Goal: Check status

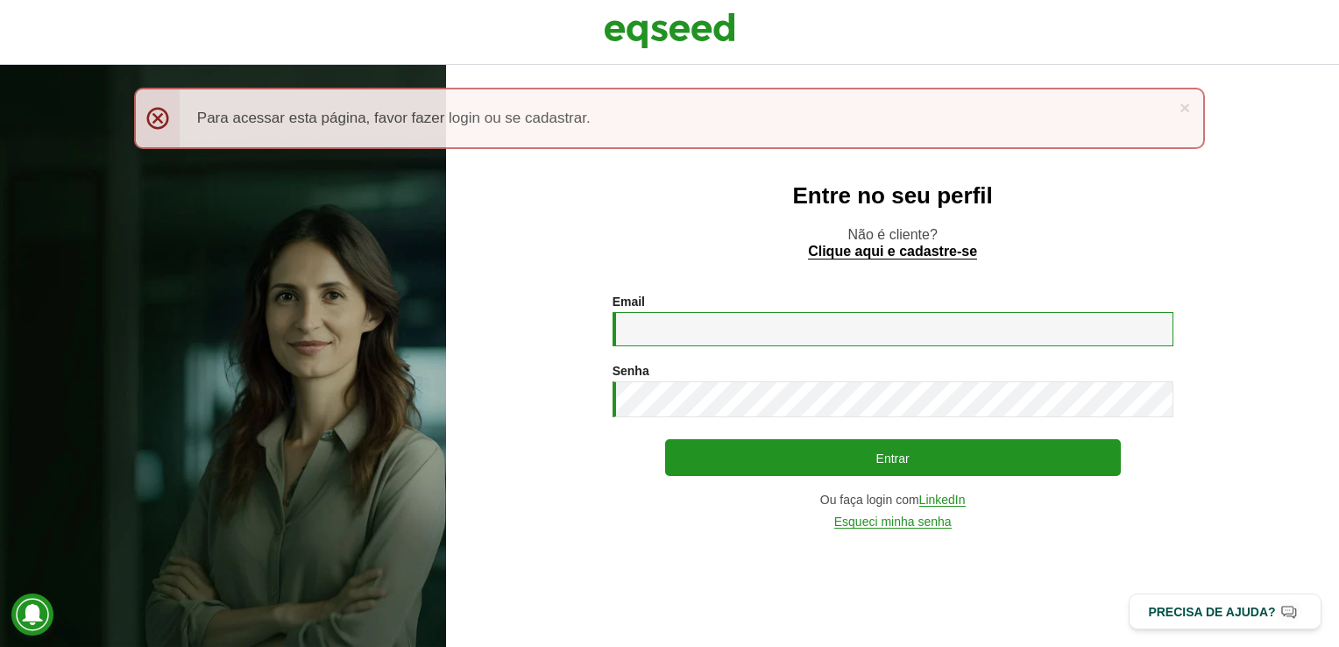
click at [726, 343] on input "Email *" at bounding box center [892, 329] width 561 height 34
type input "**********"
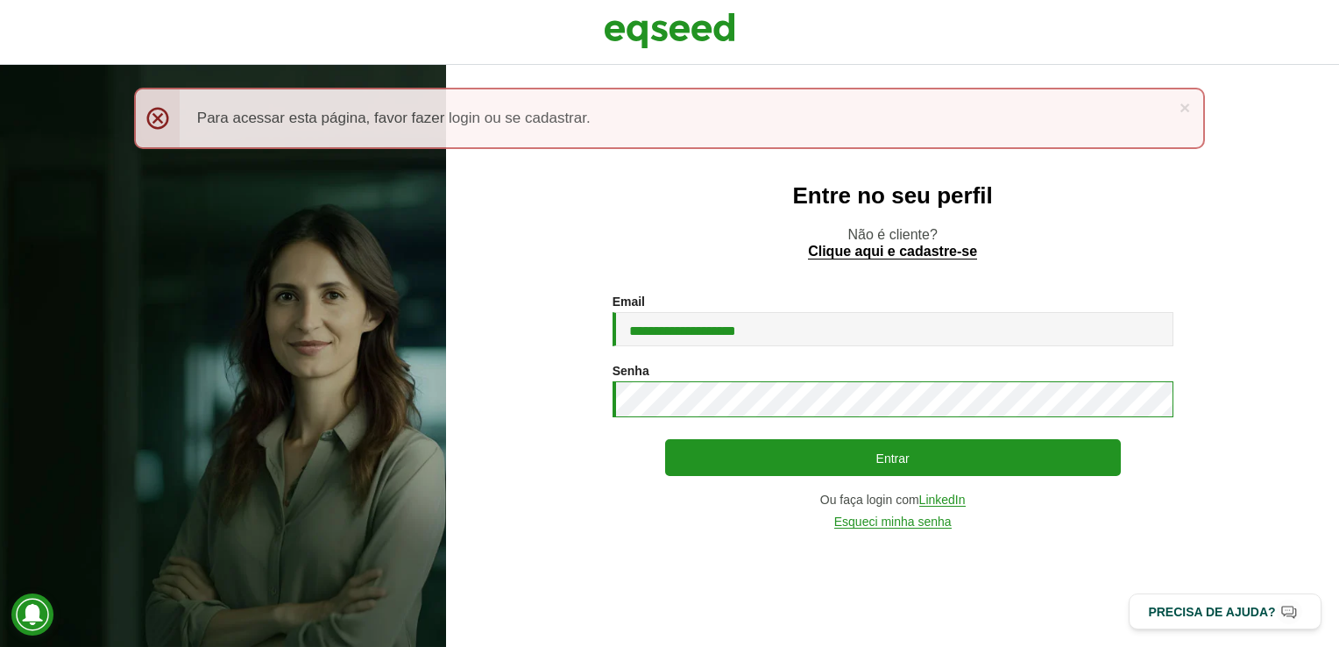
click at [665, 439] on button "Entrar" at bounding box center [893, 457] width 456 height 37
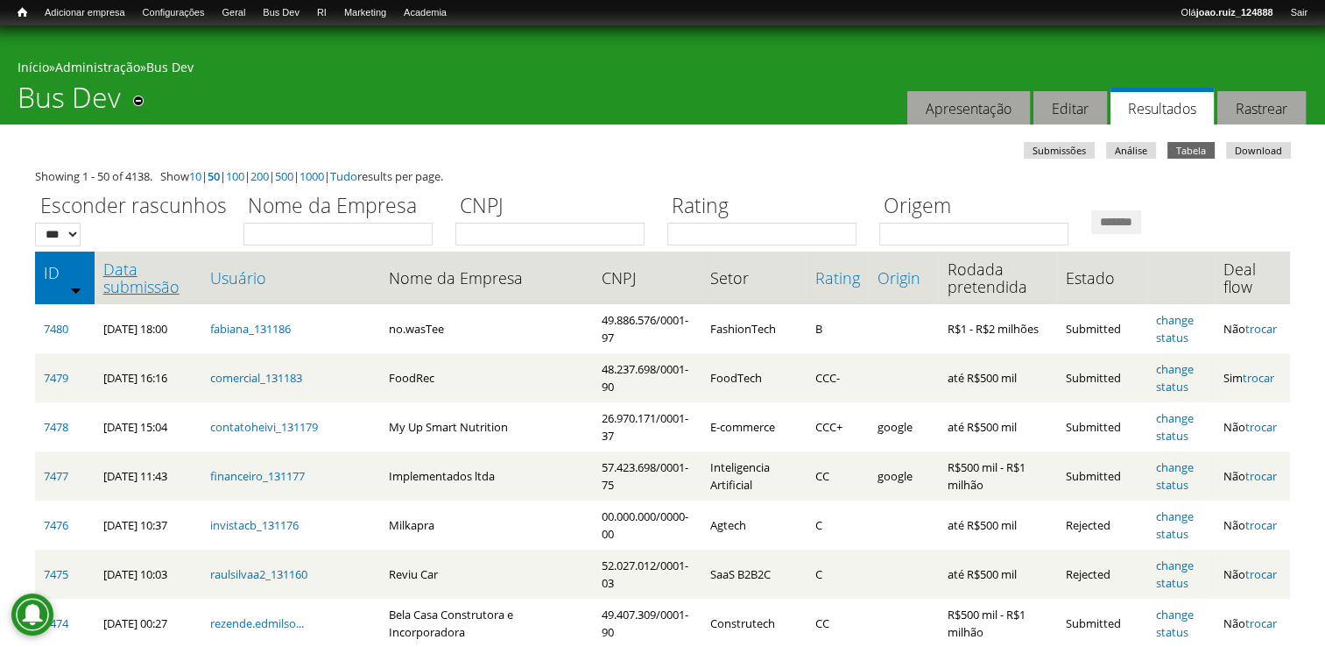
click at [152, 279] on link "Data submissão" at bounding box center [148, 277] width 90 height 35
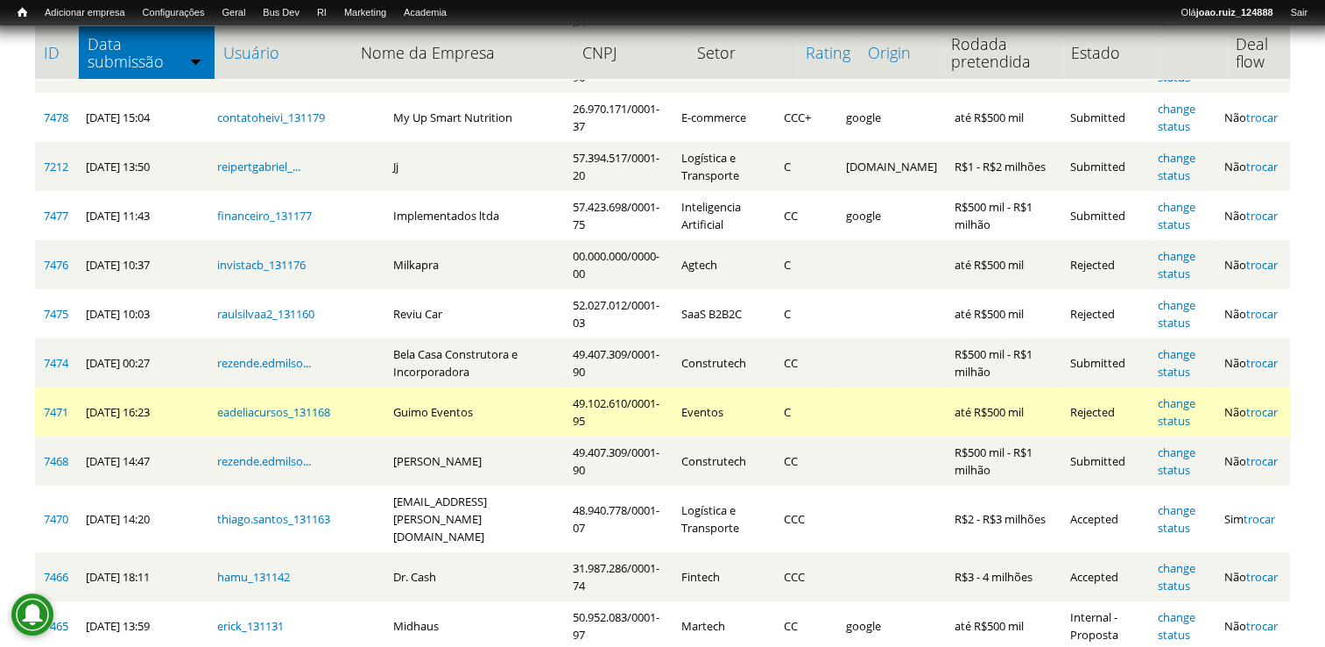
scroll to position [350, 0]
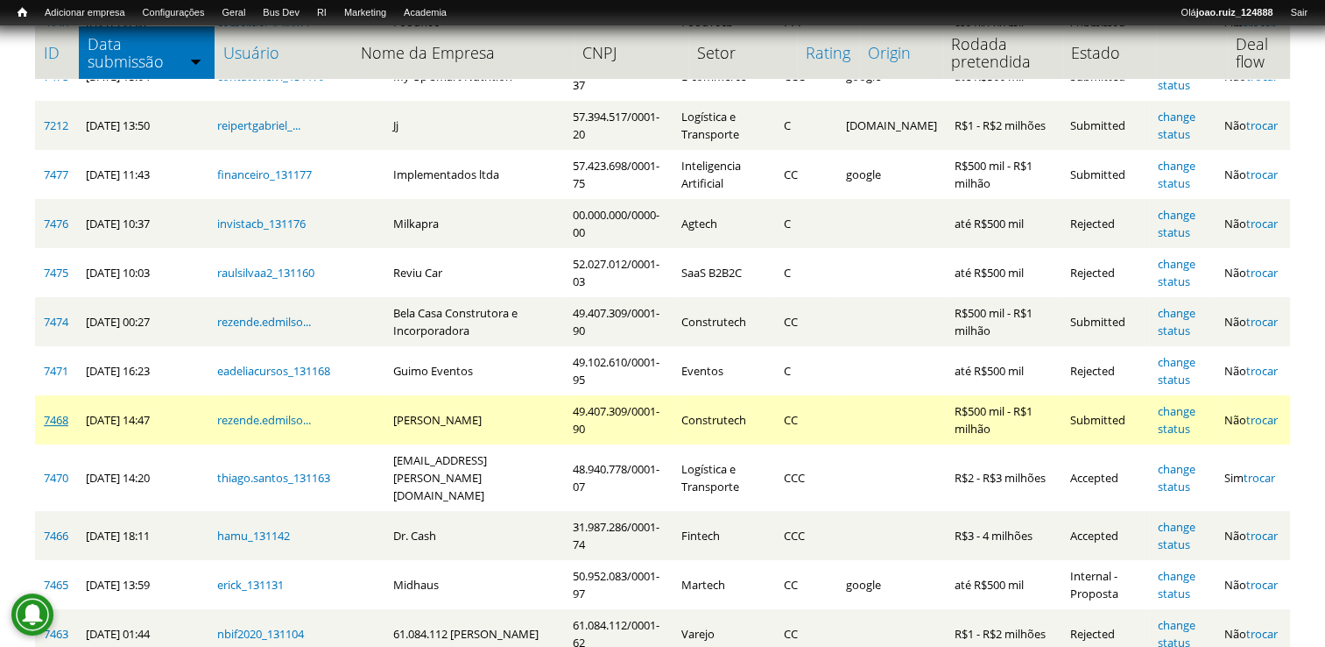
click at [50, 415] on link "7468" at bounding box center [56, 420] width 25 height 16
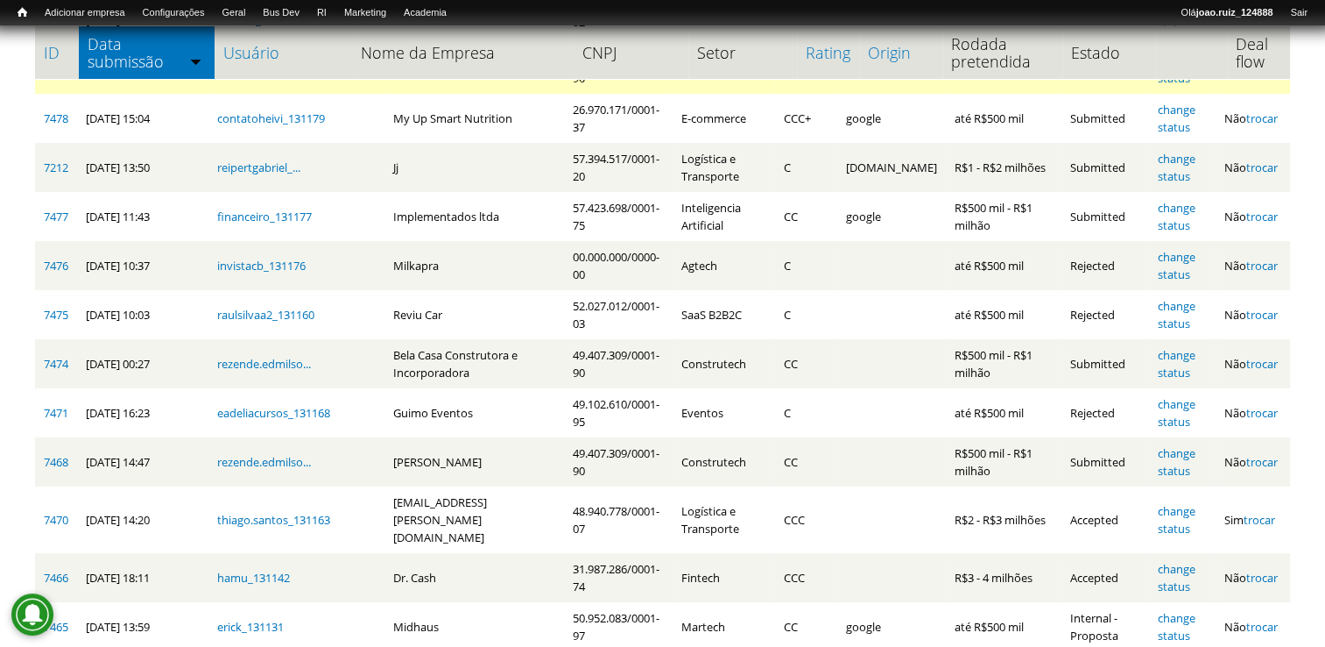
scroll to position [438, 0]
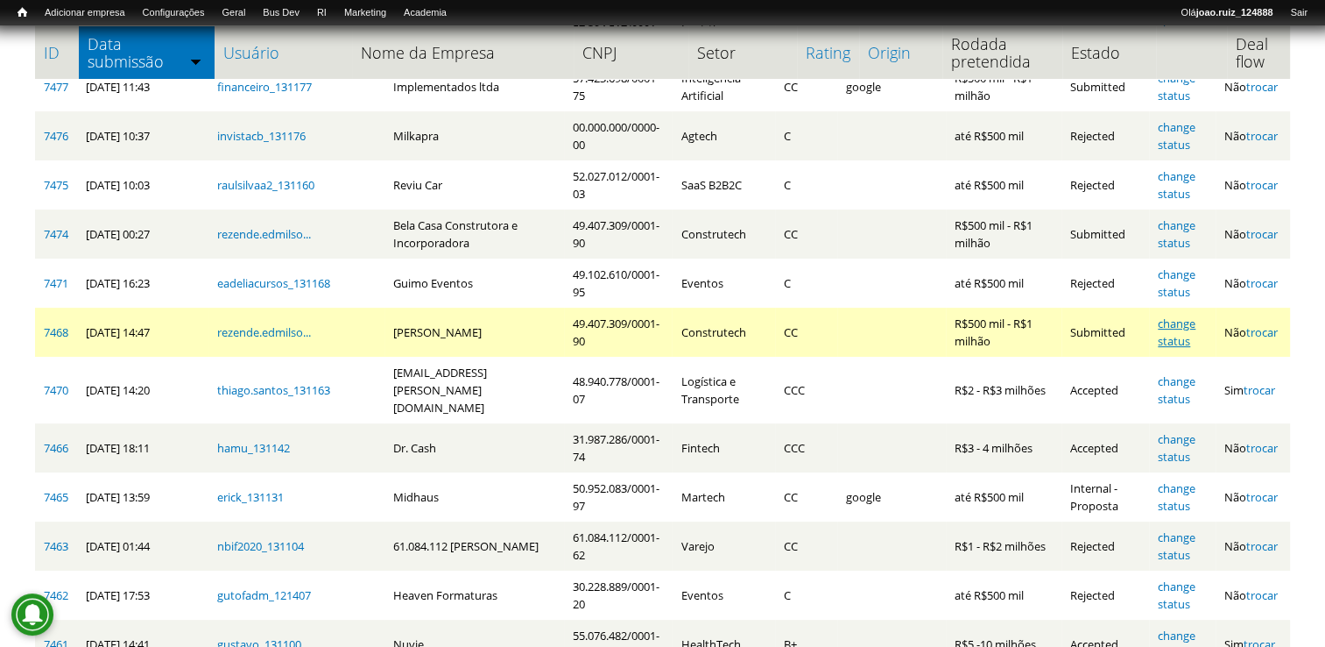
click at [1177, 328] on link "change status" at bounding box center [1177, 331] width 38 height 33
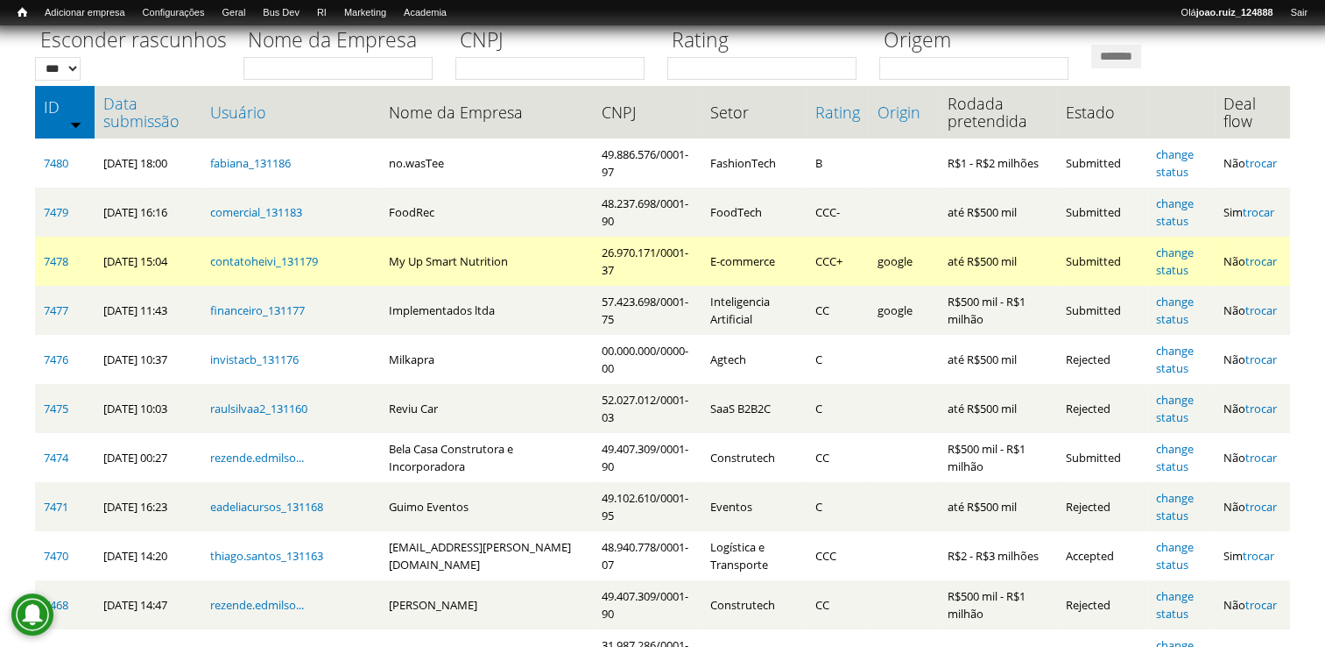
scroll to position [263, 0]
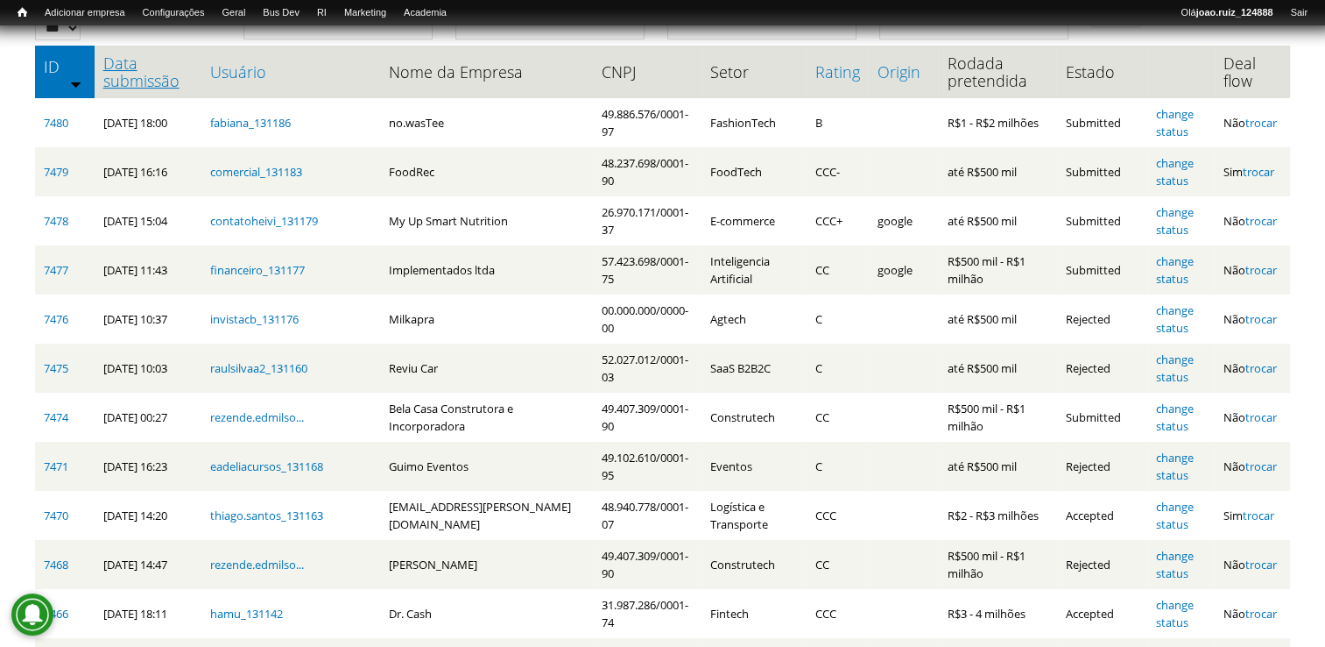
click at [147, 81] on link "Data submissão" at bounding box center [148, 71] width 90 height 35
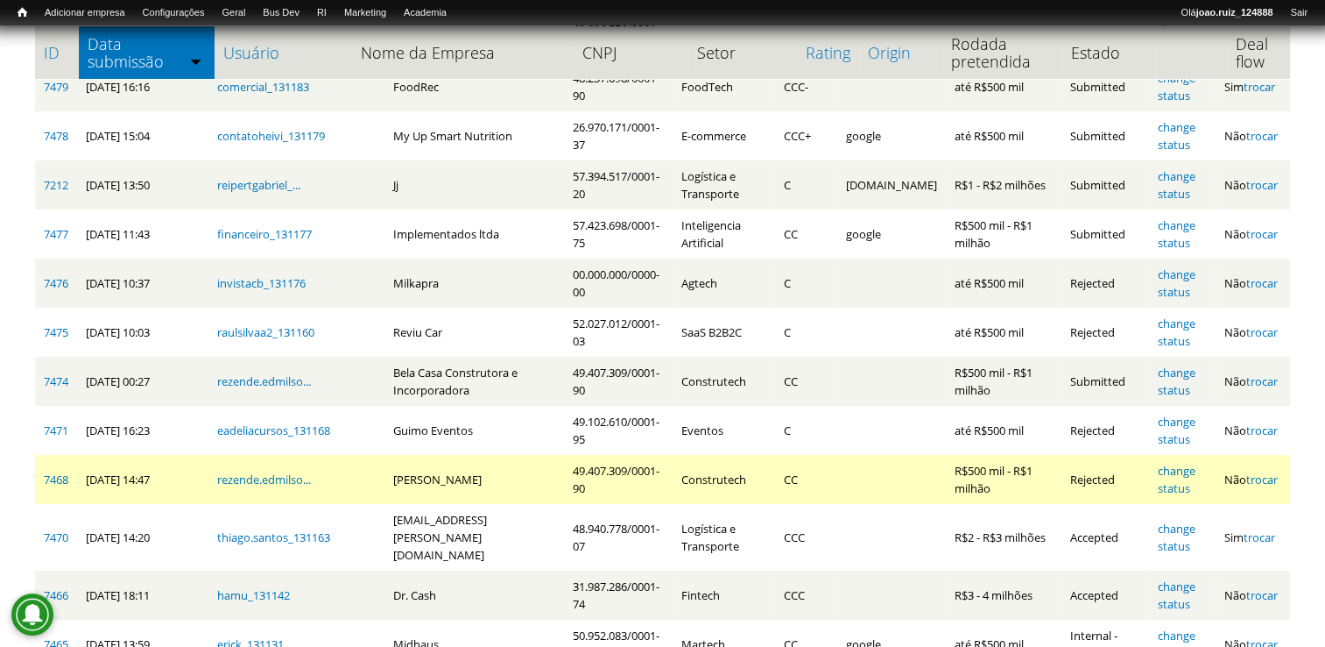
scroll to position [391, 0]
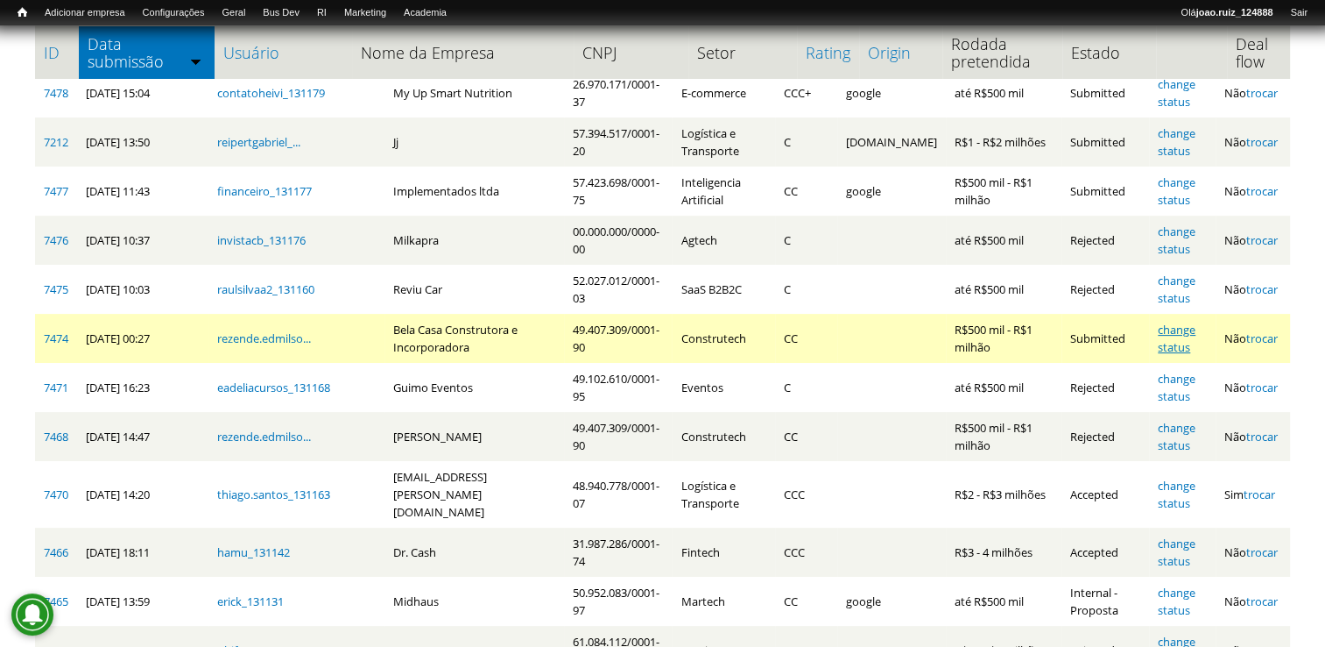
click at [1195, 331] on link "change status" at bounding box center [1177, 338] width 38 height 33
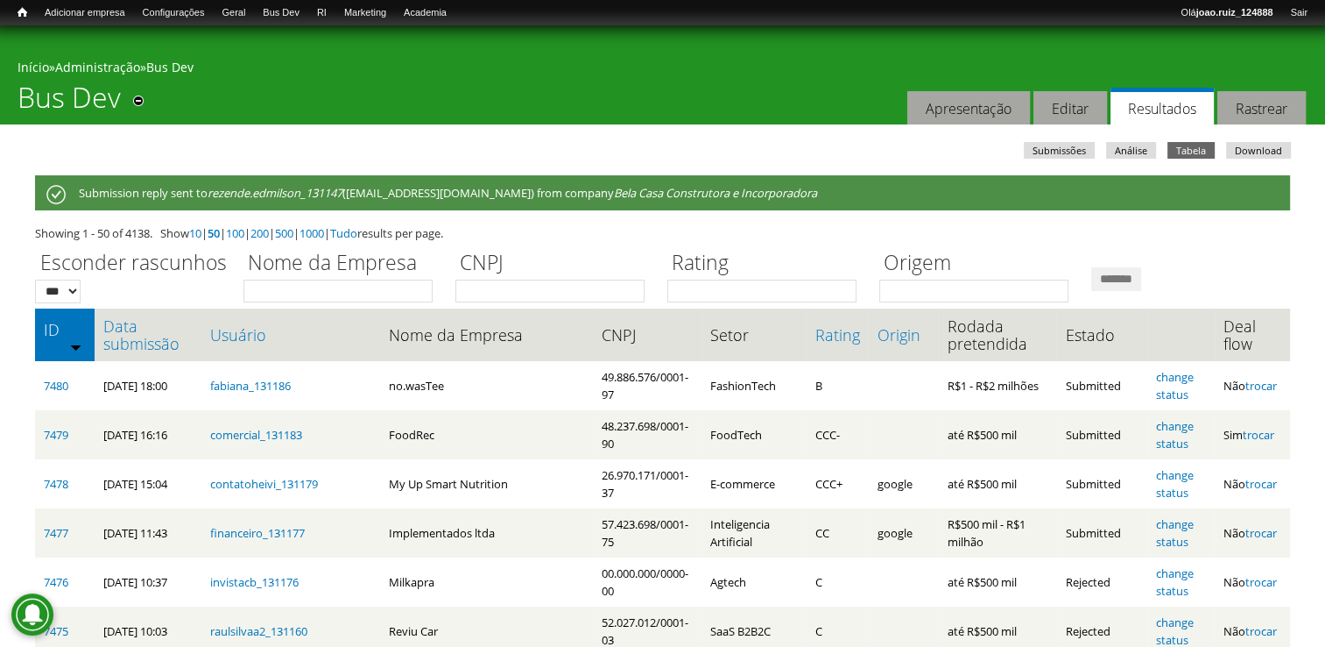
click at [97, 321] on th "Data submissão" at bounding box center [149, 334] width 108 height 53
click at [128, 328] on link "Data submissão" at bounding box center [148, 334] width 90 height 35
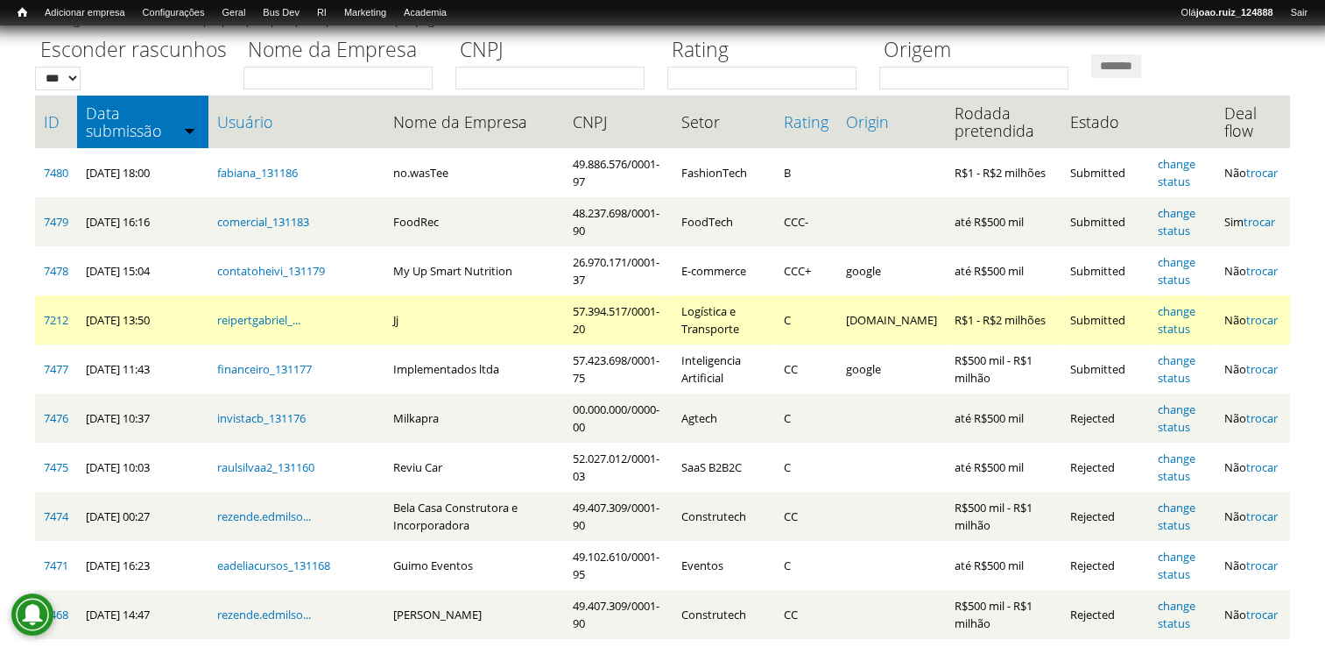
scroll to position [175, 0]
